Goal: Information Seeking & Learning: Learn about a topic

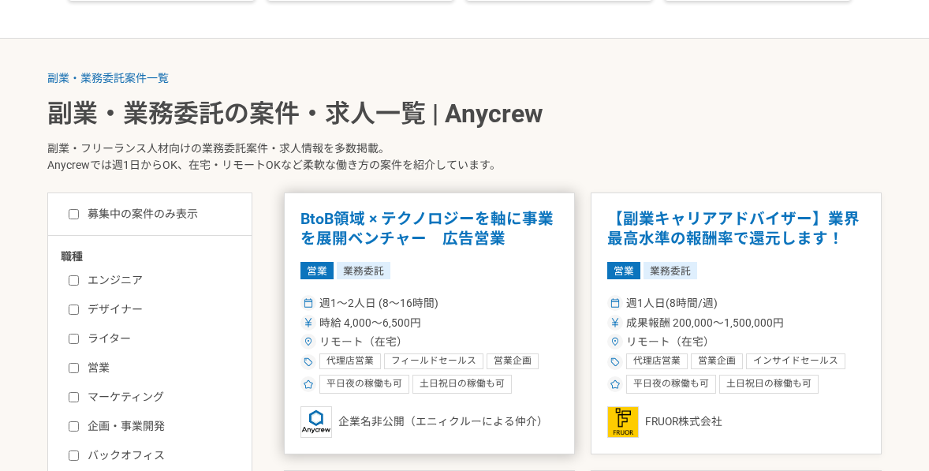
scroll to position [254, 0]
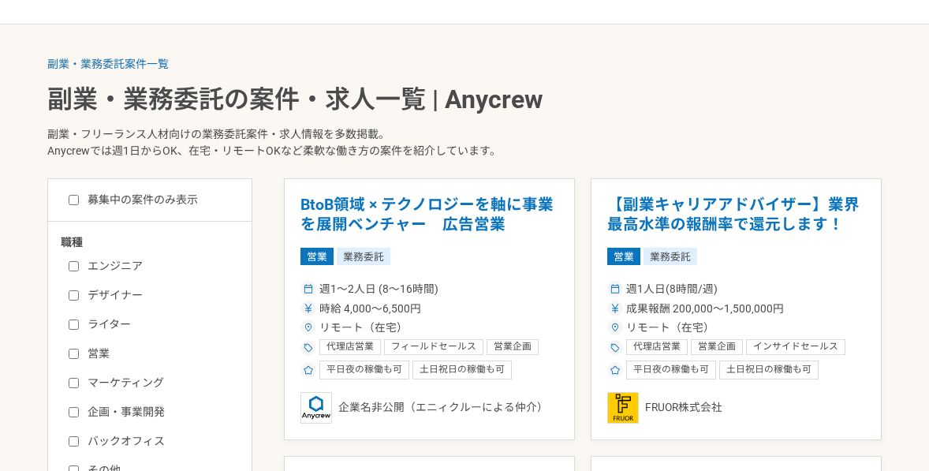
click at [128, 263] on label "エンジニア" at bounding box center [159, 266] width 181 height 17
click at [79, 263] on input "エンジニア" at bounding box center [74, 266] width 10 height 10
checkbox input "true"
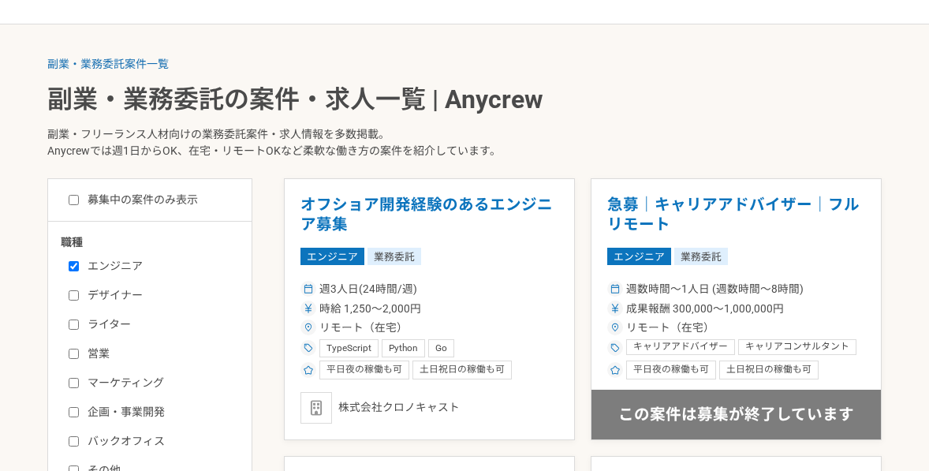
click at [164, 200] on label "募集中の案件のみ表示" at bounding box center [133, 200] width 129 height 17
click at [79, 200] on input "募集中の案件のみ表示" at bounding box center [74, 200] width 10 height 10
checkbox input "true"
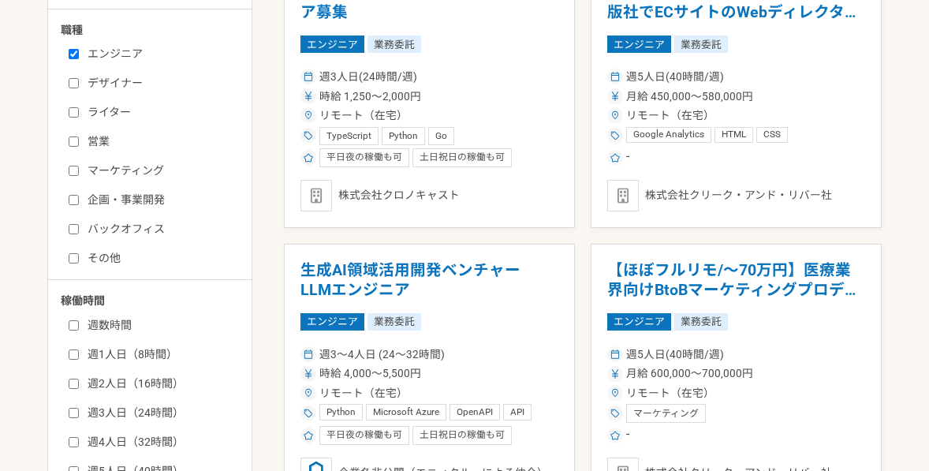
scroll to position [524, 0]
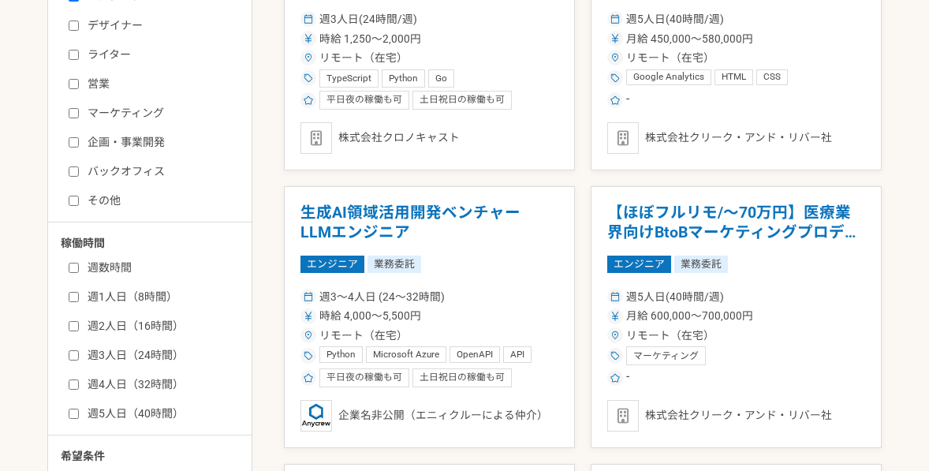
click at [161, 325] on label "週2人日（16時間）" at bounding box center [159, 326] width 181 height 17
click at [79, 325] on input "週2人日（16時間）" at bounding box center [74, 326] width 10 height 10
checkbox input "true"
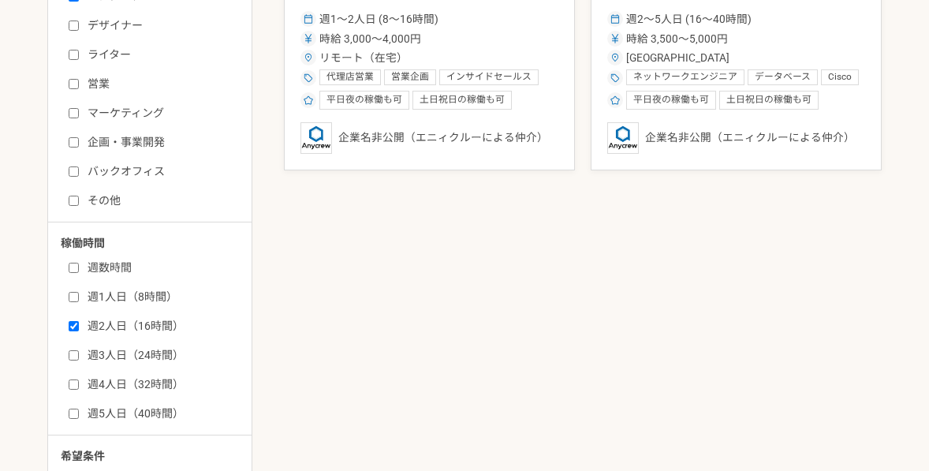
click at [162, 352] on label "週3人日（24時間）" at bounding box center [159, 355] width 181 height 17
click at [79, 352] on input "週3人日（24時間）" at bounding box center [74, 355] width 10 height 10
checkbox input "true"
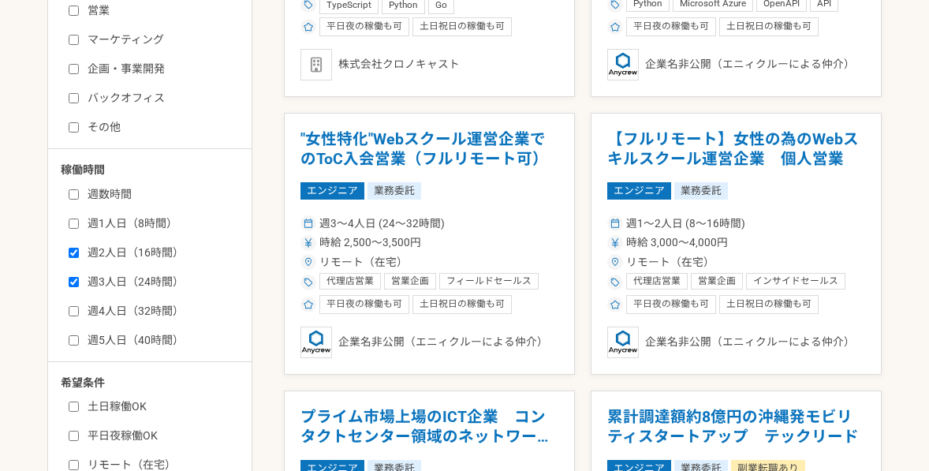
scroll to position [837, 0]
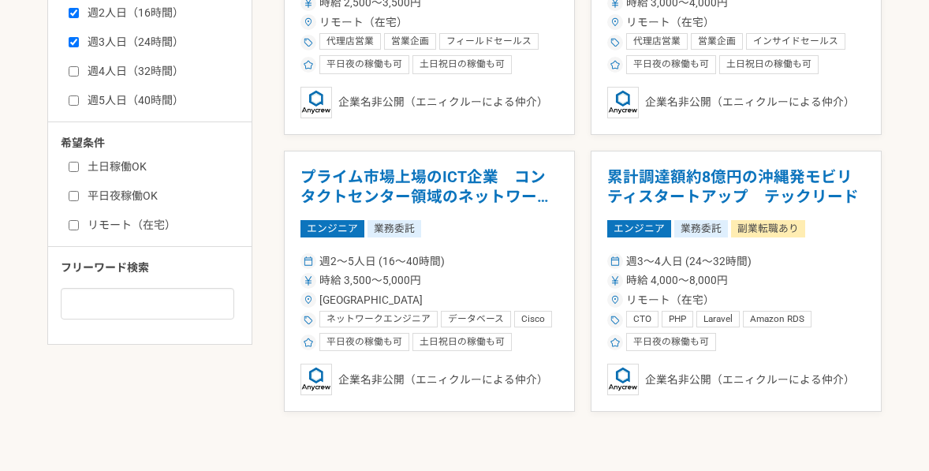
click at [144, 225] on label "リモート（在宅）" at bounding box center [159, 225] width 181 height 17
click at [79, 225] on input "リモート（在宅）" at bounding box center [74, 225] width 10 height 10
checkbox input "true"
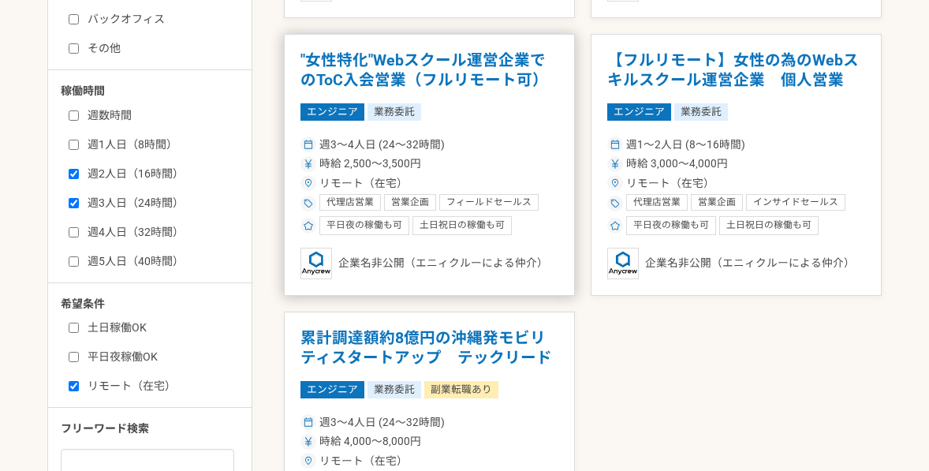
scroll to position [688, 0]
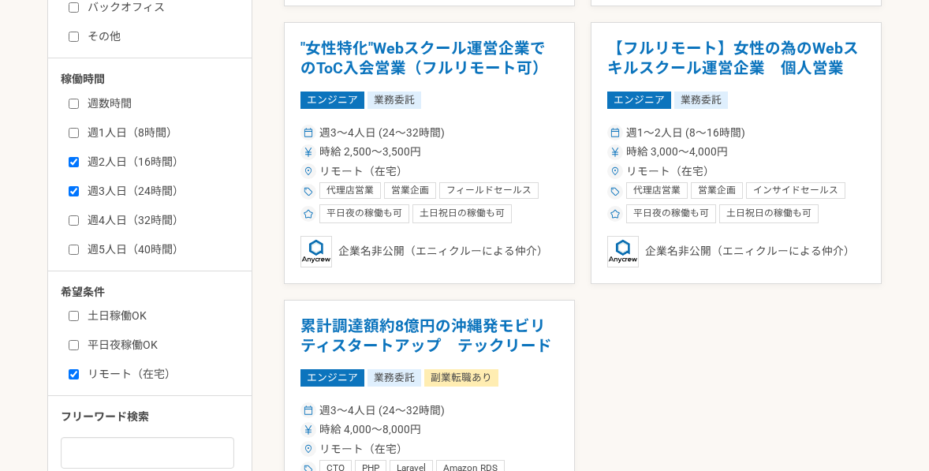
click at [581, 68] on div "オフショア開発経験のあるエンジニア募集 エンジニア 業務委託 週3人日(24時間/週) 時給 1,250〜2,000円 リモート（在宅） TypeScript…" at bounding box center [583, 152] width 598 height 817
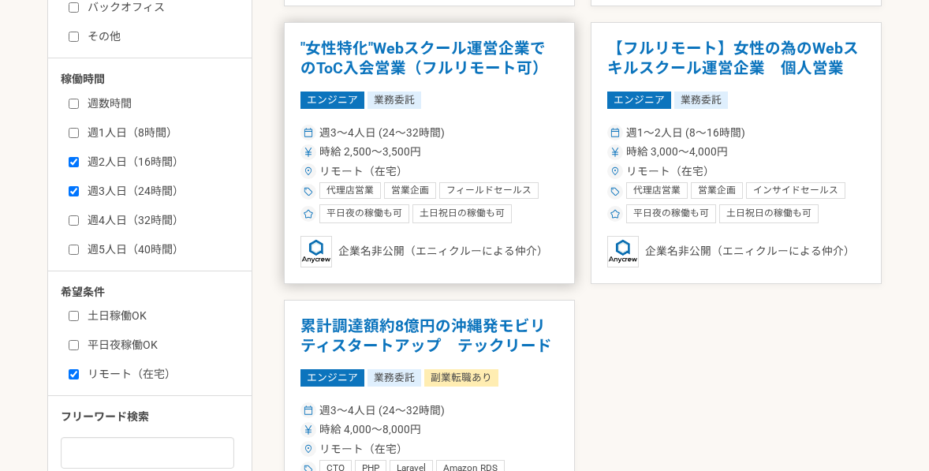
click at [431, 59] on h1 ""女性特化"Webスクール運営企業でのToC入会営業（フルリモート可）" at bounding box center [429, 59] width 258 height 40
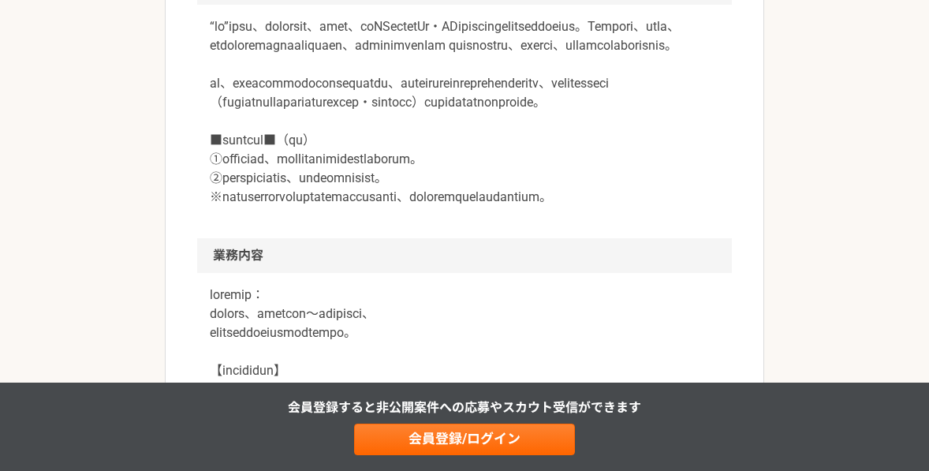
scroll to position [547, 0]
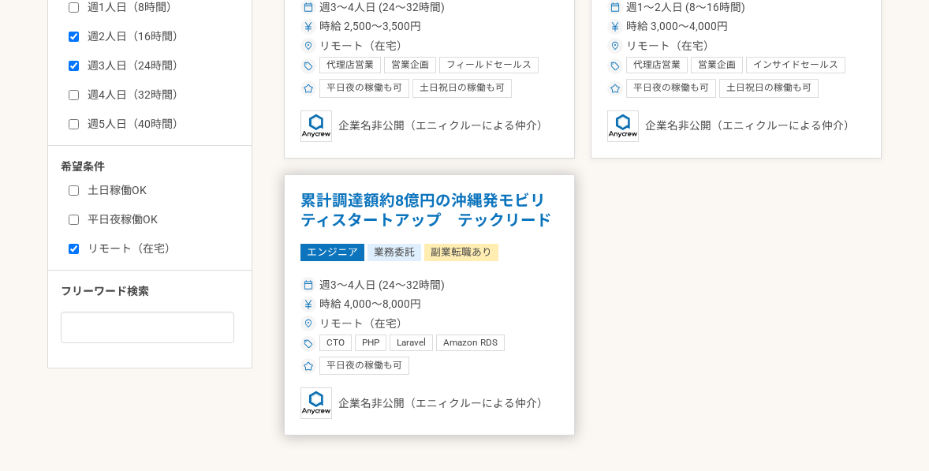
scroll to position [834, 0]
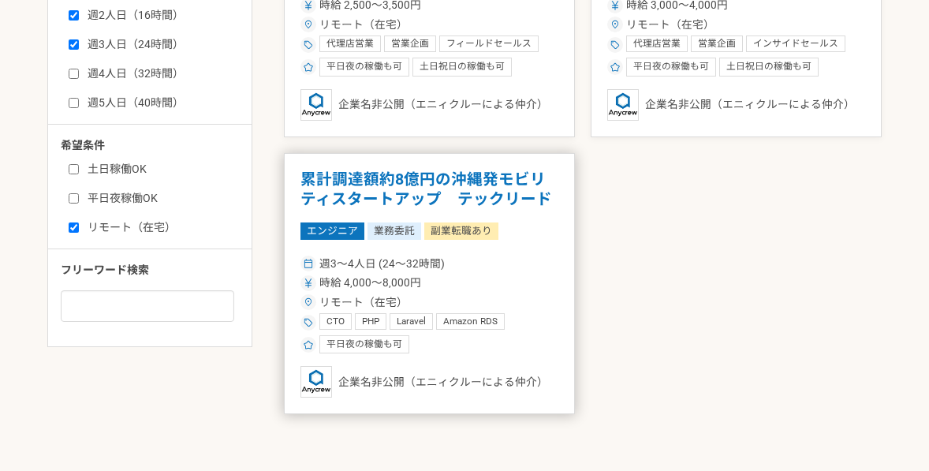
click at [469, 189] on h1 "累計調達額約8億円の沖縄発モビリティスタートアップ　テックリード" at bounding box center [429, 190] width 258 height 40
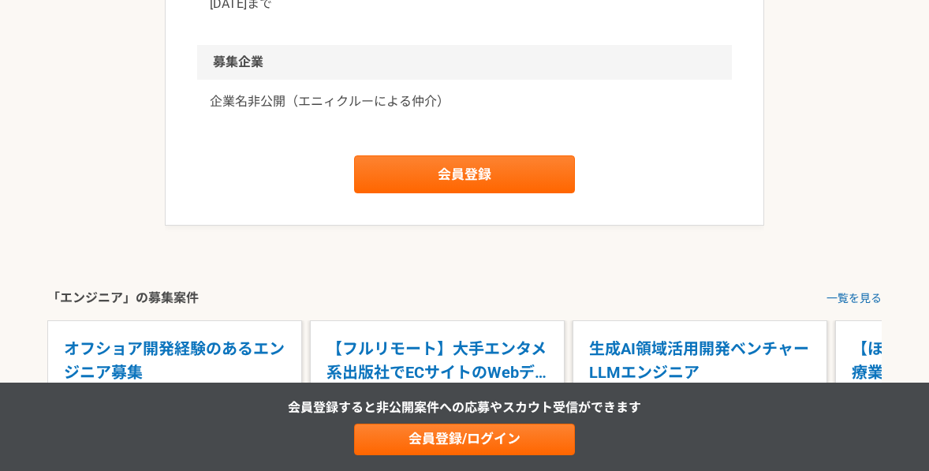
scroll to position [2544, 0]
